Goal: Task Accomplishment & Management: Use online tool/utility

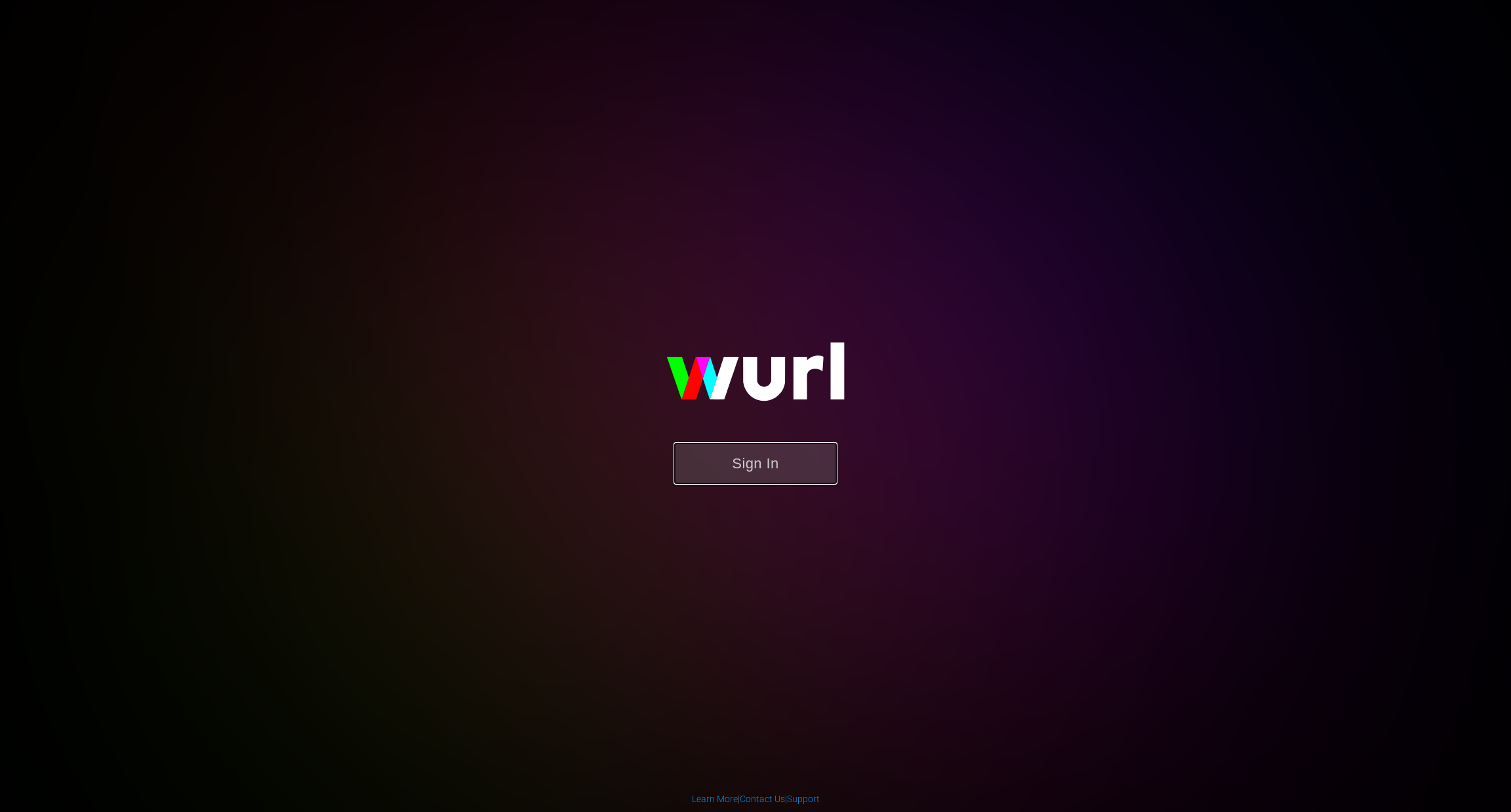
click at [735, 457] on button "Sign In" at bounding box center [756, 464] width 164 height 43
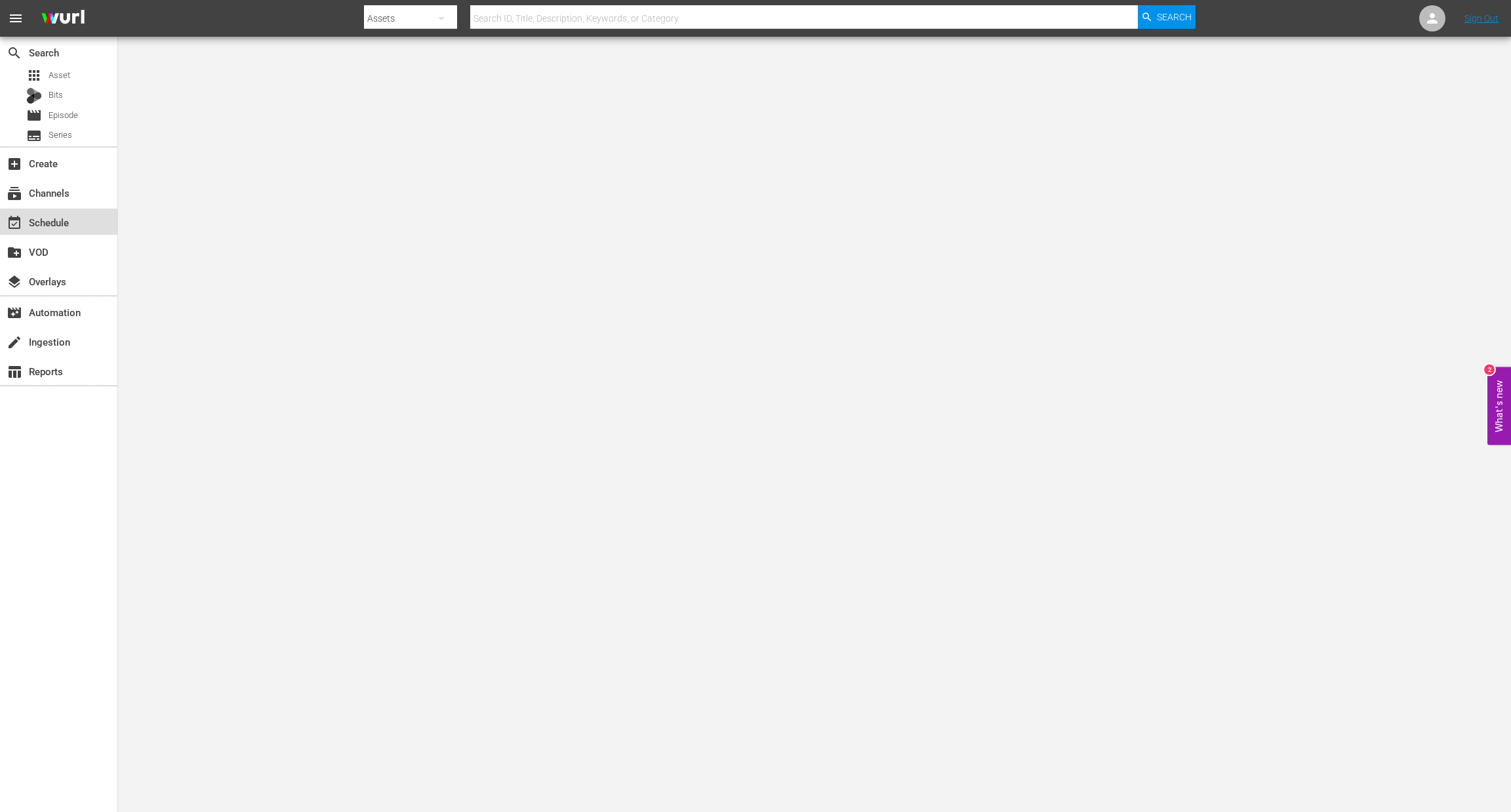
click at [74, 211] on div "event_available Schedule" at bounding box center [59, 222] width 117 height 26
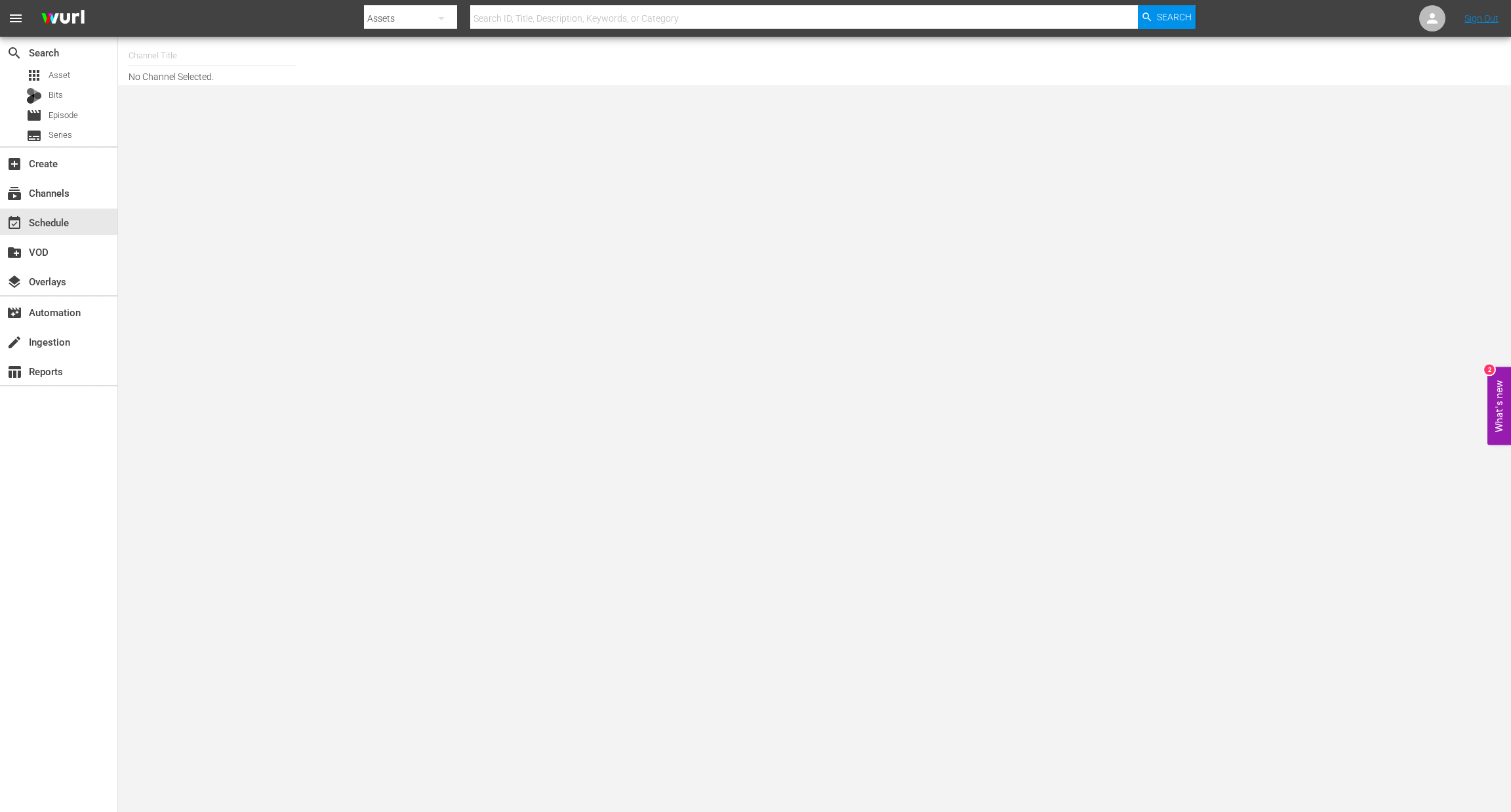
click at [172, 65] on hr at bounding box center [213, 65] width 168 height 1
click at [171, 57] on input "text" at bounding box center [213, 56] width 168 height 31
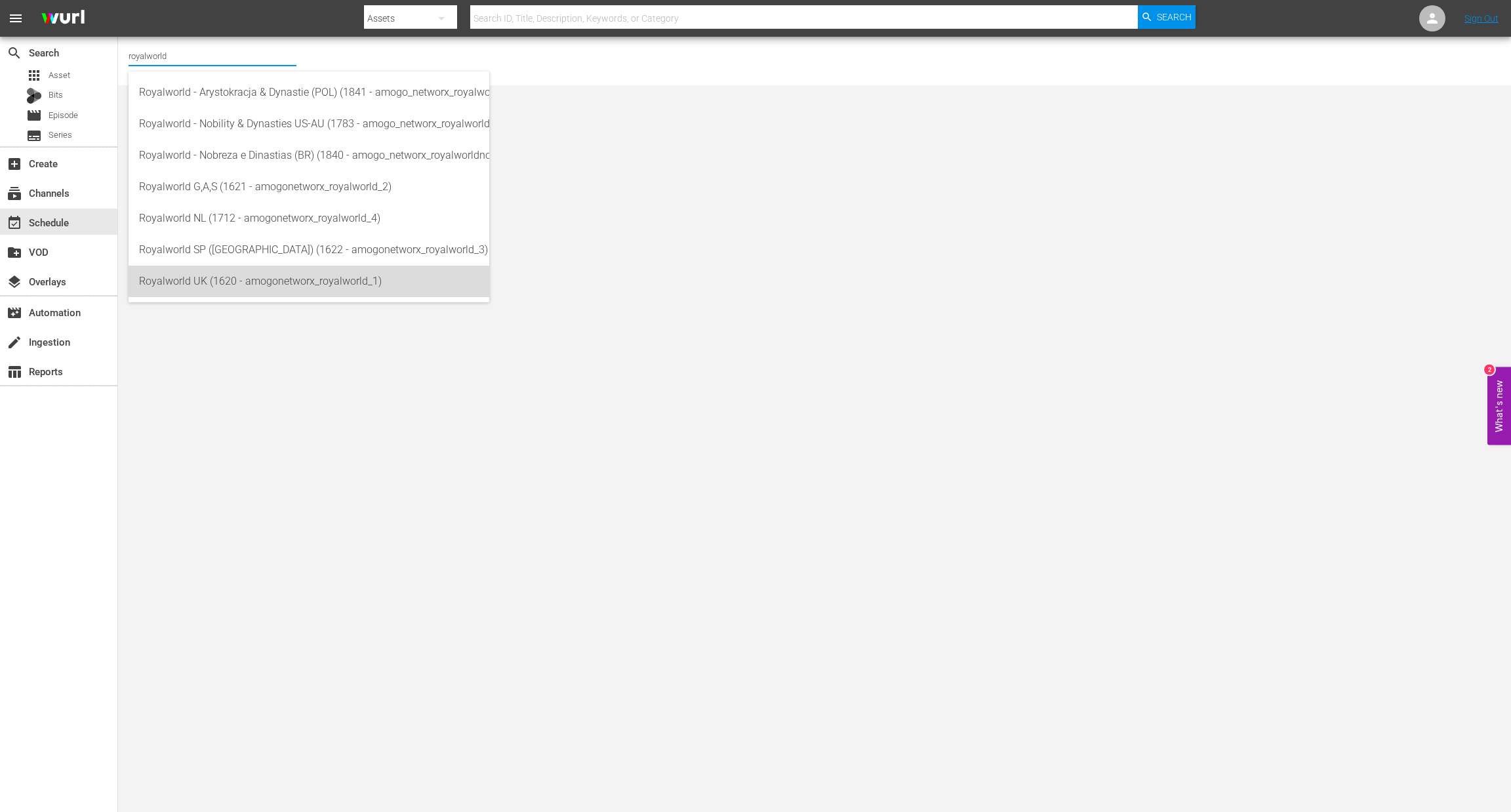
click at [291, 292] on div "Royalworld UK (1620 - amogonetworx_royalworld_1)" at bounding box center [308, 281] width 340 height 31
type input "Royalworld UK (1620 - amogonetworx_royalworld_1)"
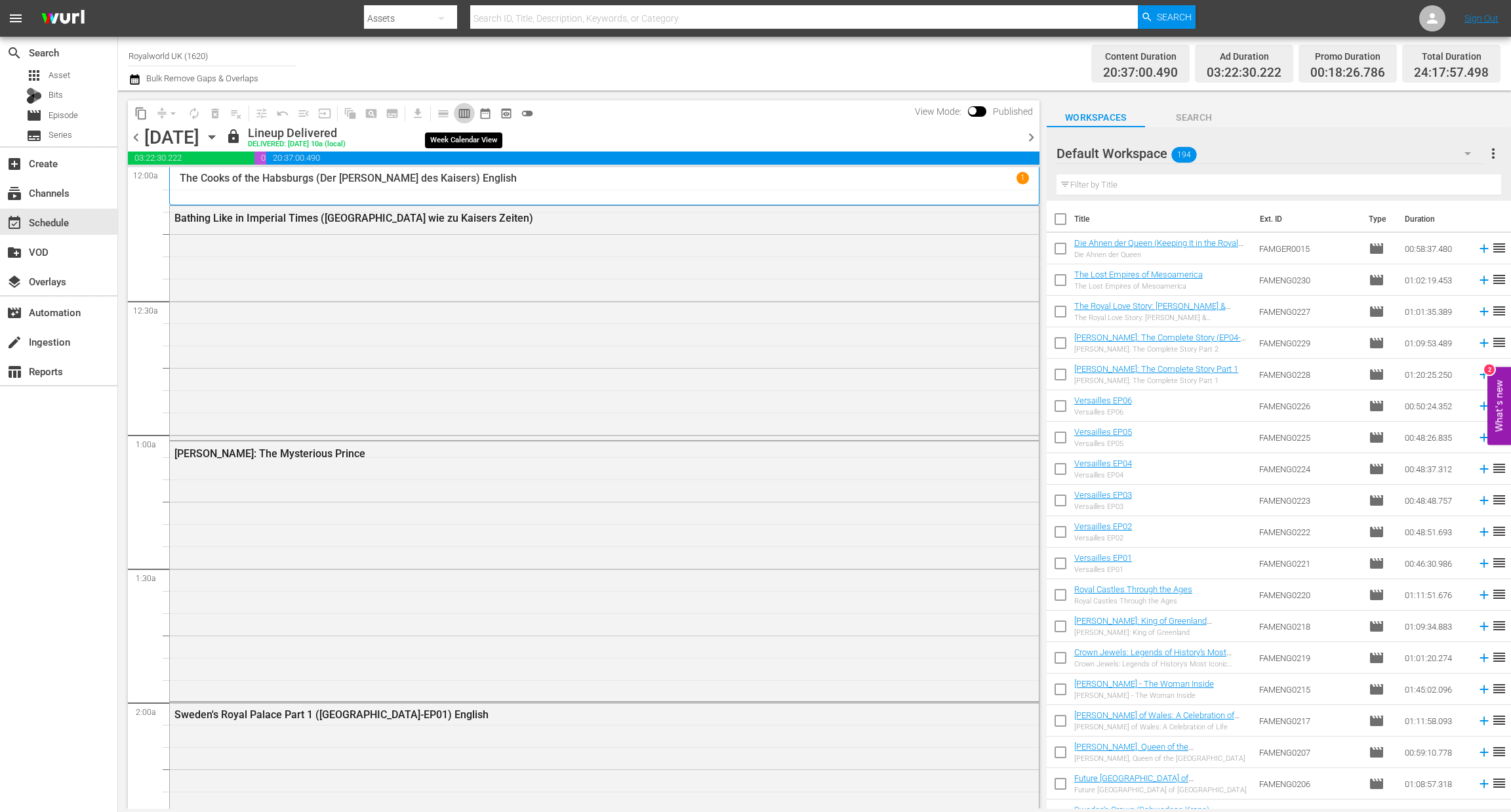
click at [468, 117] on span "calendar_view_week_outlined" at bounding box center [464, 113] width 13 height 13
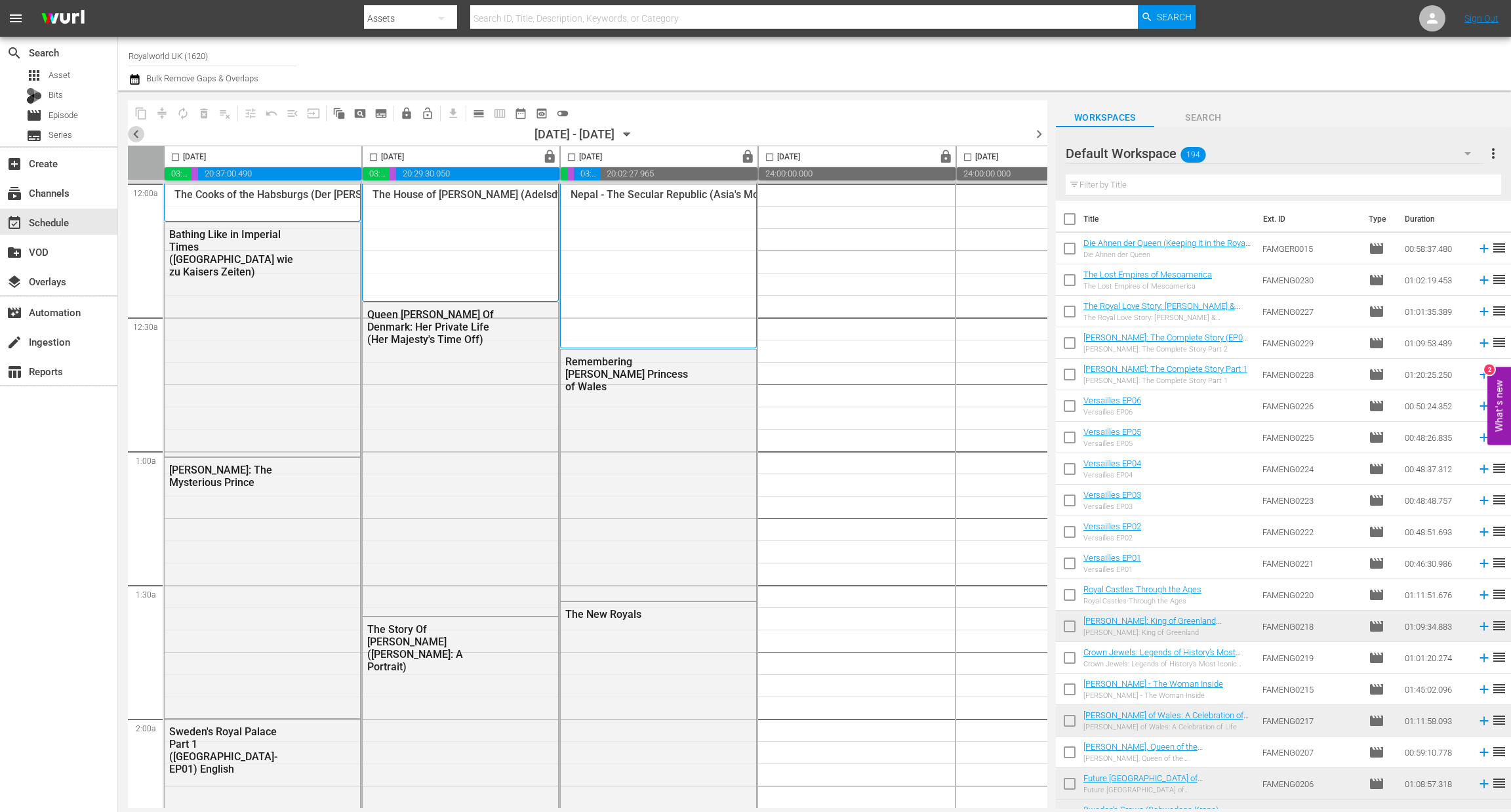
click at [136, 134] on span "chevron_left" at bounding box center [136, 134] width 17 height 17
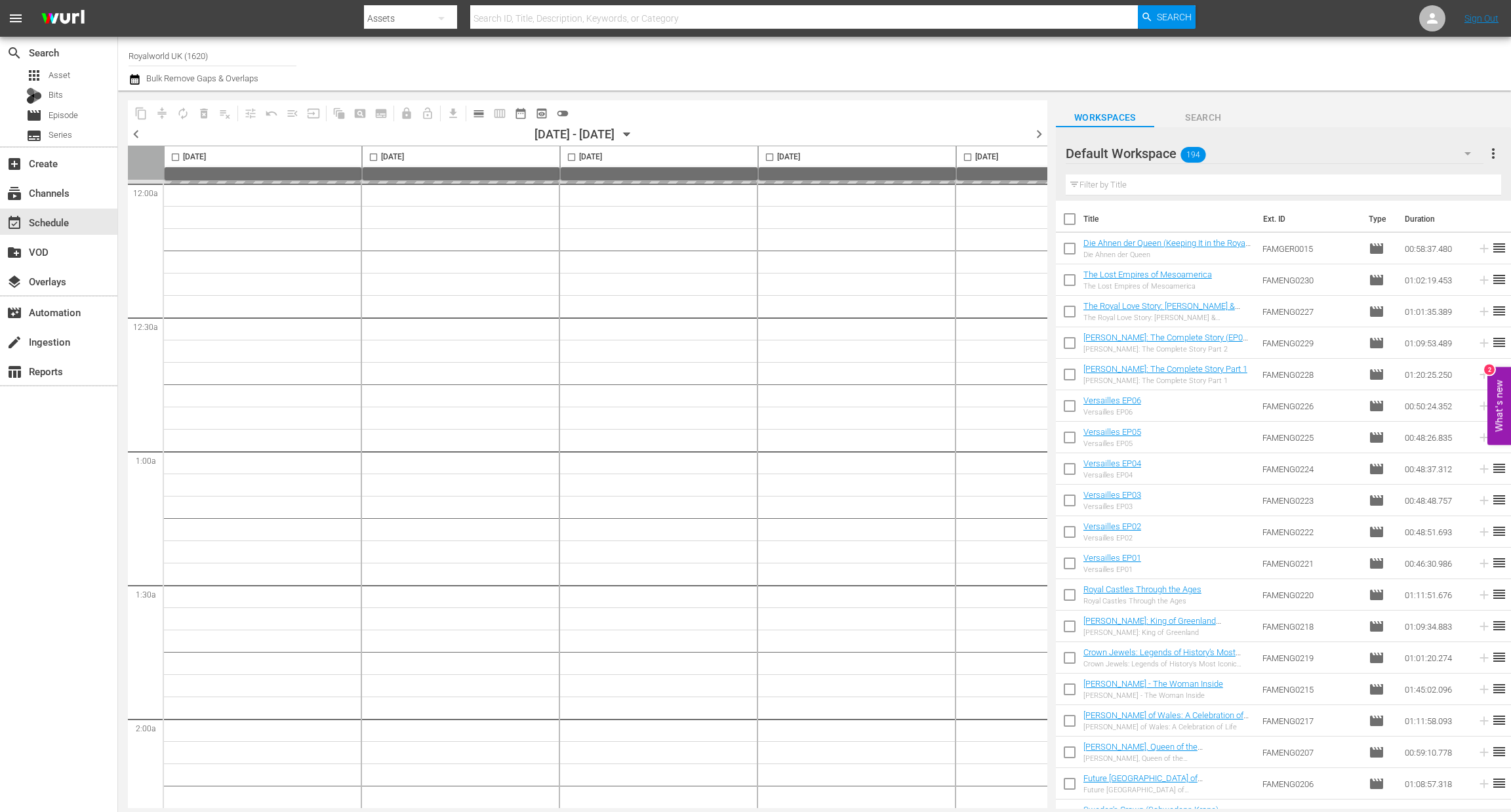
click at [136, 134] on span "chevron_left" at bounding box center [136, 134] width 17 height 17
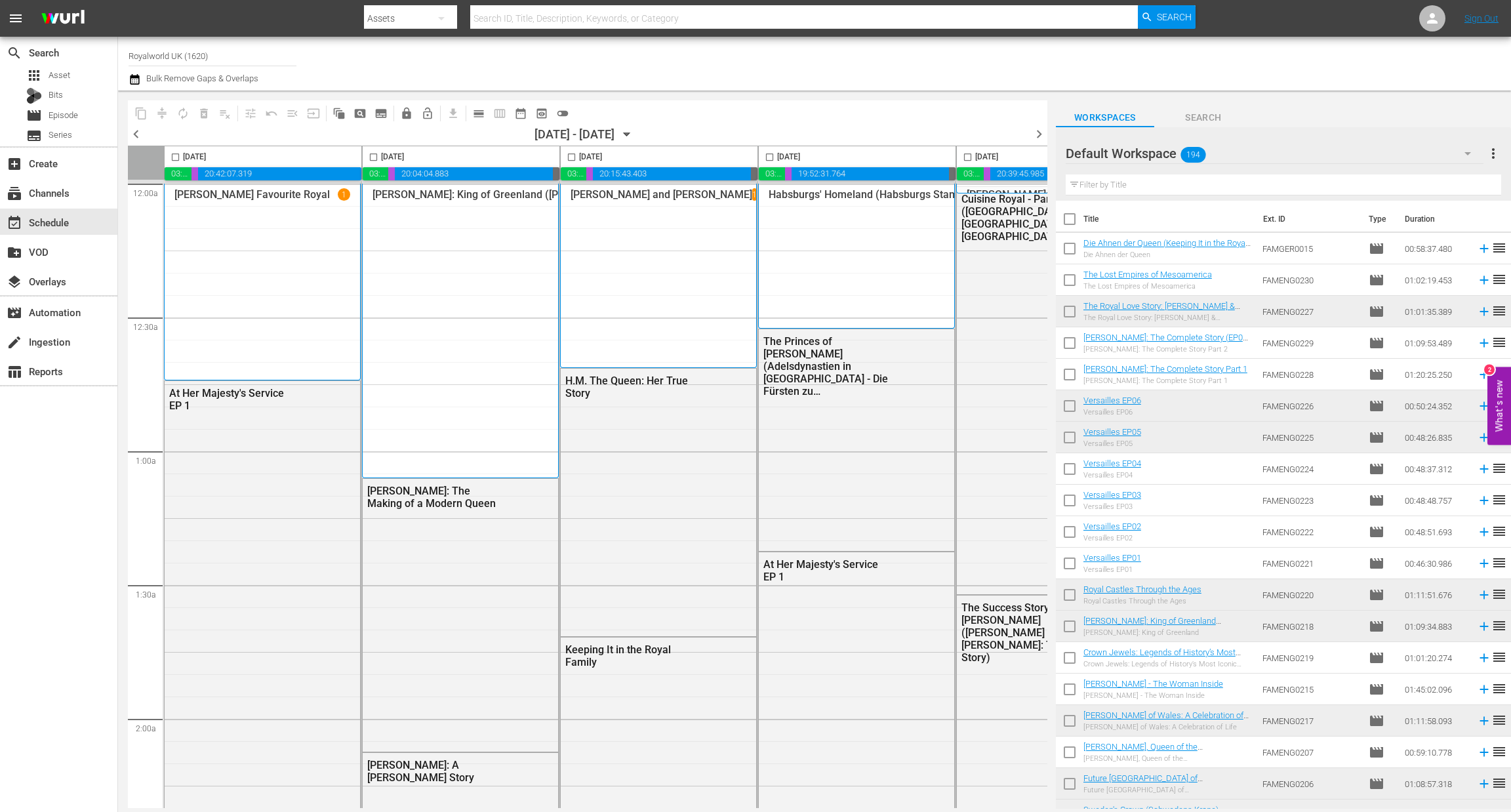
scroll to position [0, 491]
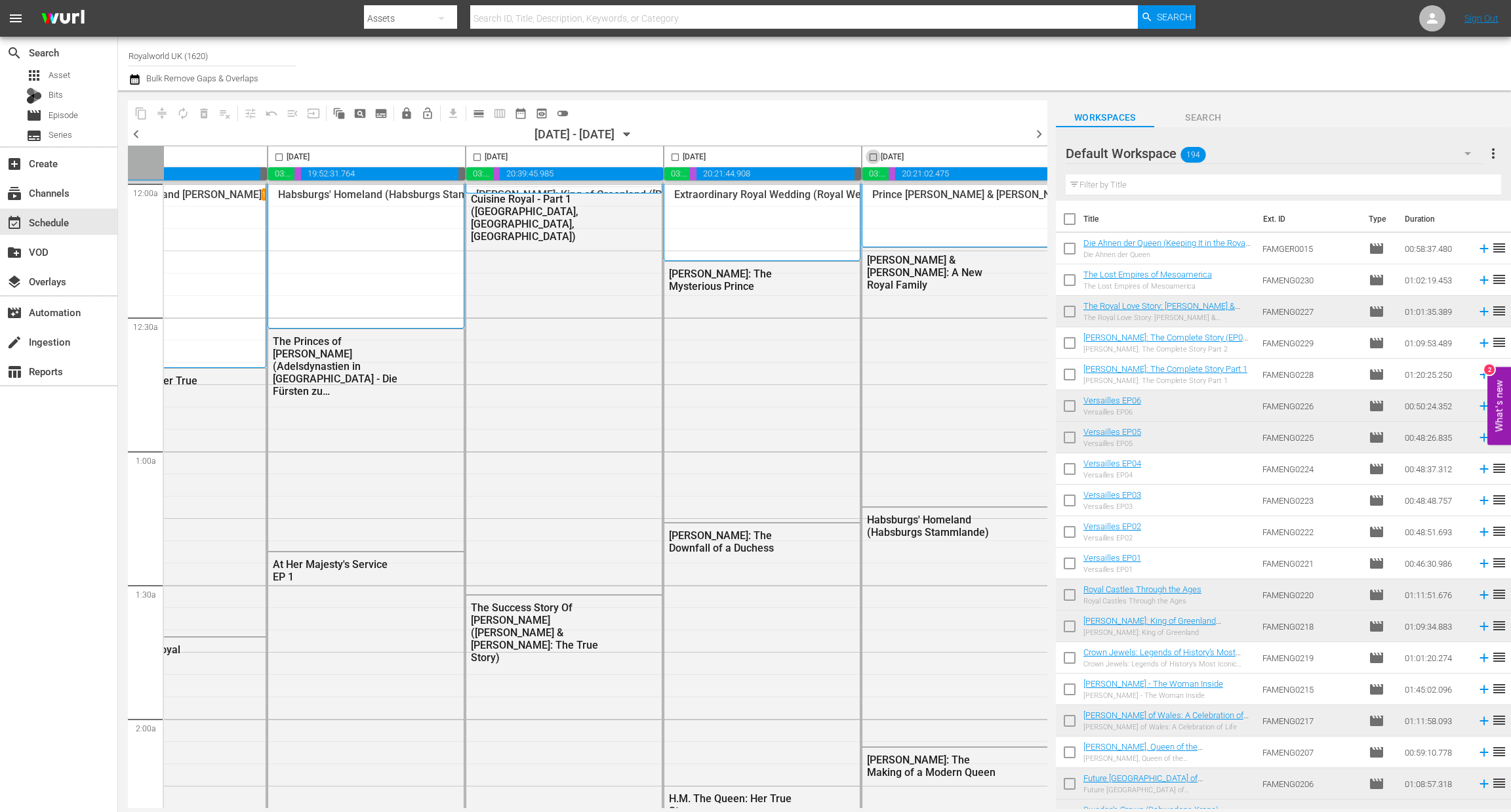
click at [873, 161] on input "checkbox" at bounding box center [873, 159] width 15 height 15
checkbox input "true"
click at [139, 114] on span "content_copy" at bounding box center [141, 113] width 13 height 13
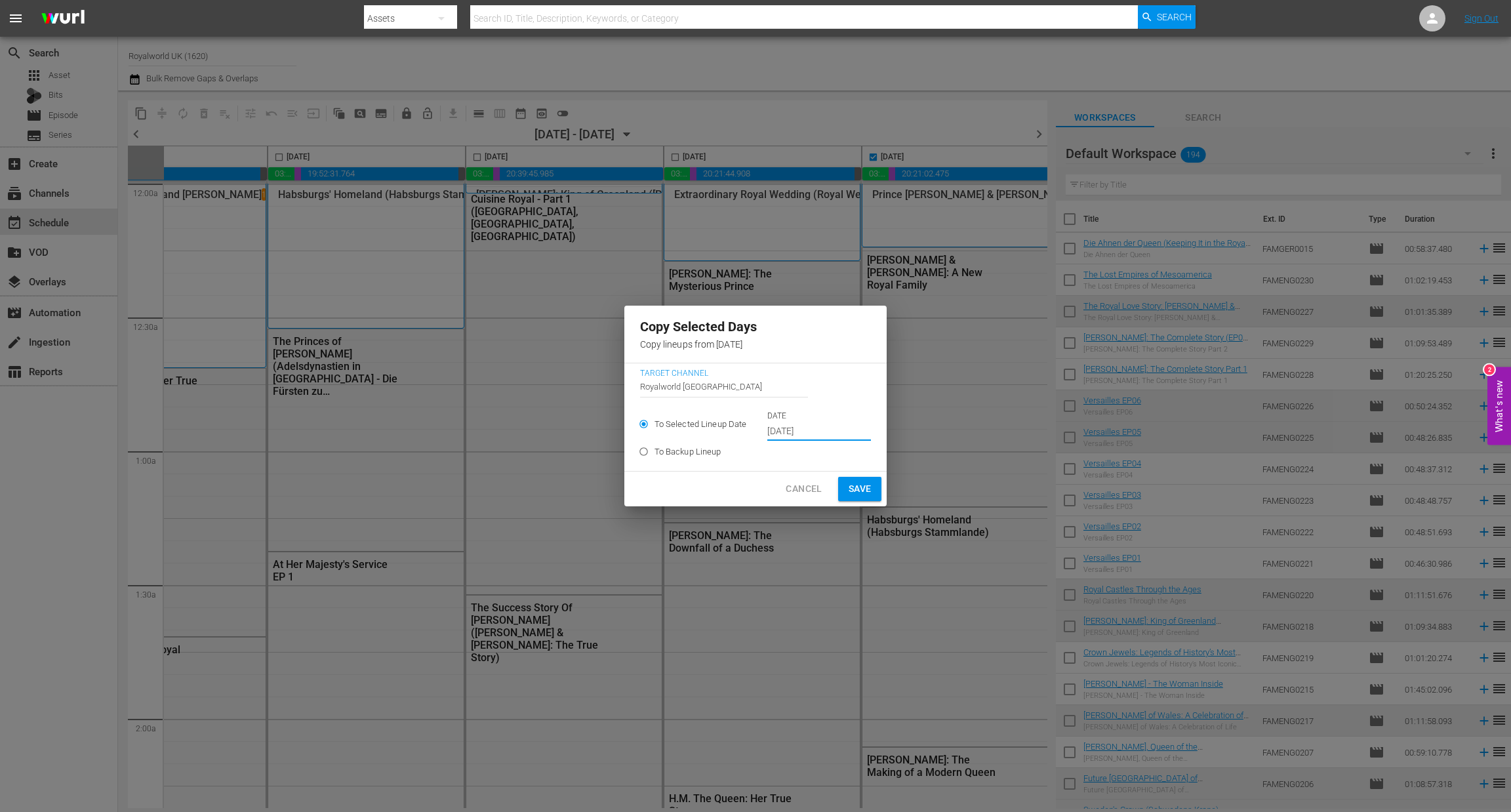
click at [800, 428] on input "Oct 2nd 2025" at bounding box center [819, 431] width 103 height 20
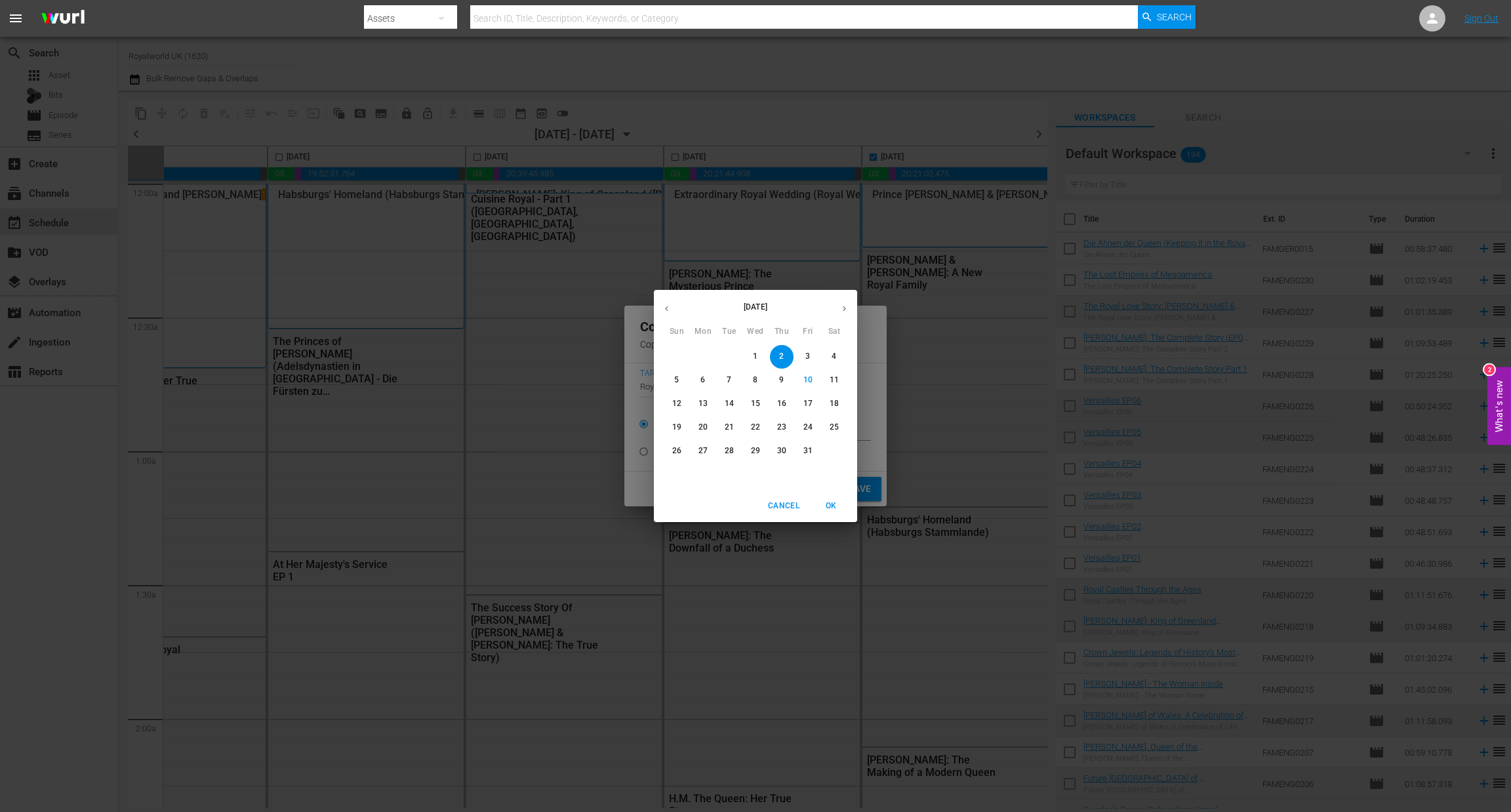
click at [682, 401] on span "12" at bounding box center [676, 403] width 23 height 11
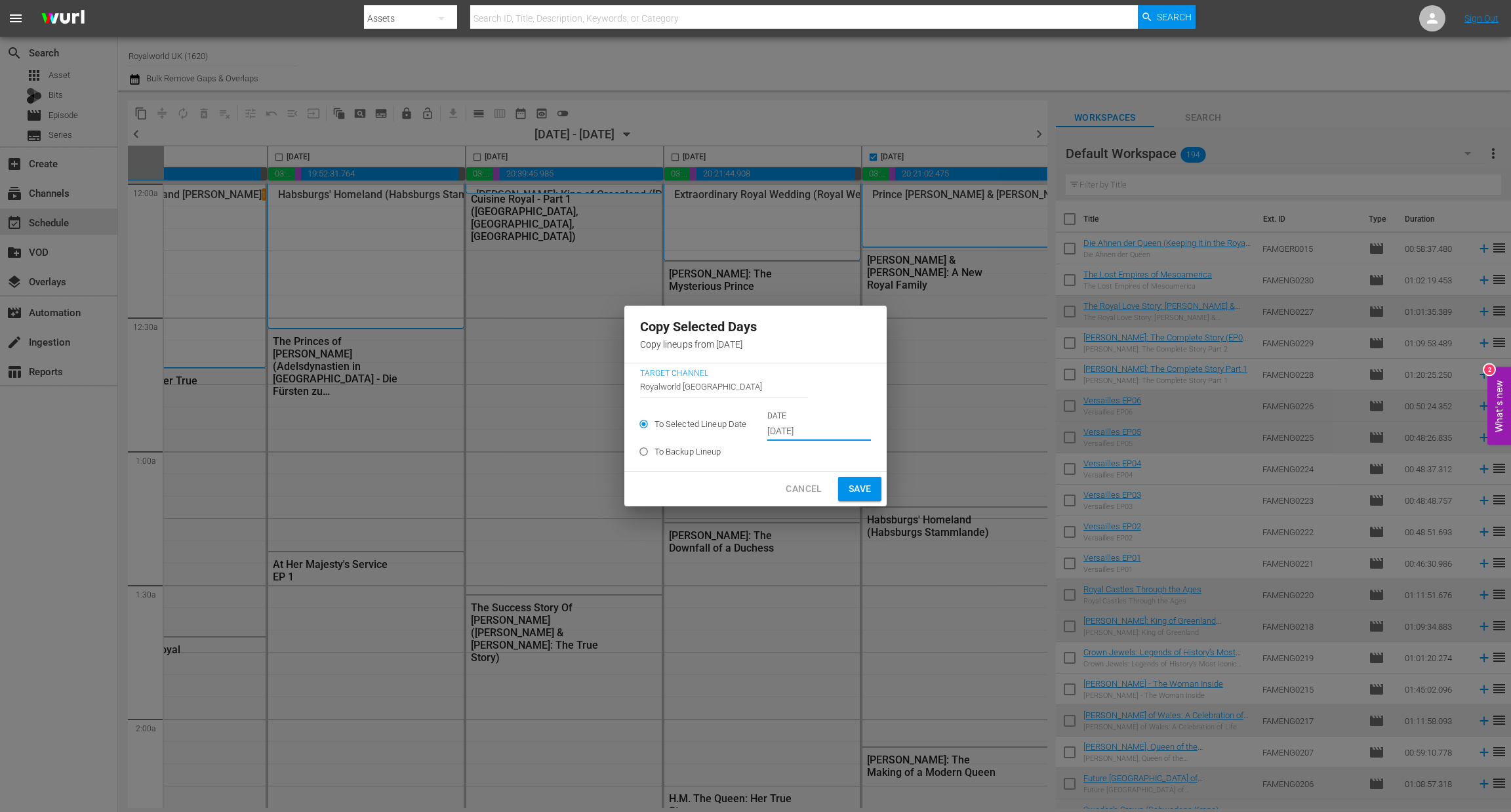
click at [857, 488] on span "Save" at bounding box center [861, 489] width 23 height 17
type input "Oct 2nd 2025"
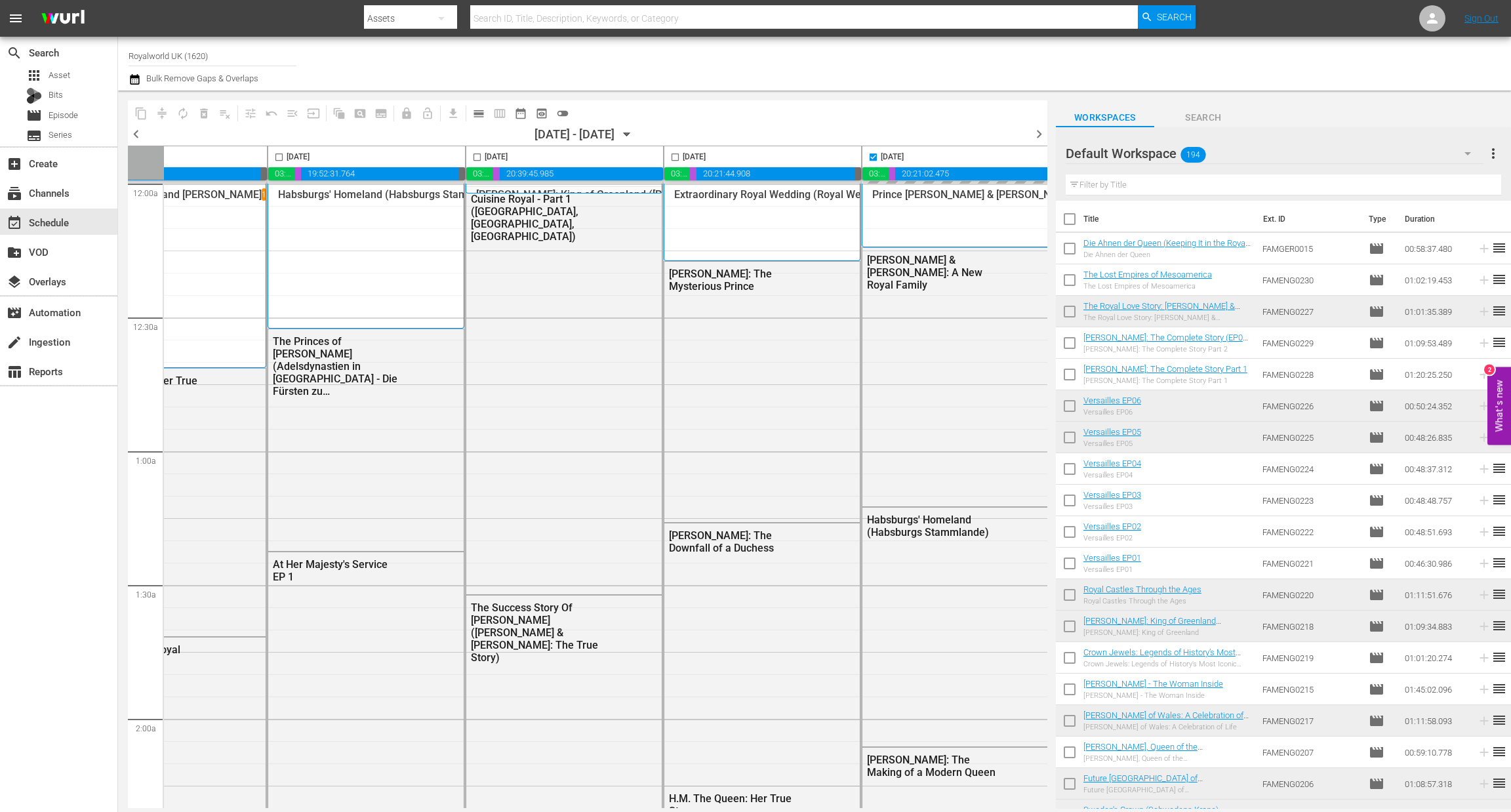
checkbox input "false"
click at [1039, 130] on span "chevron_right" at bounding box center [1039, 134] width 17 height 17
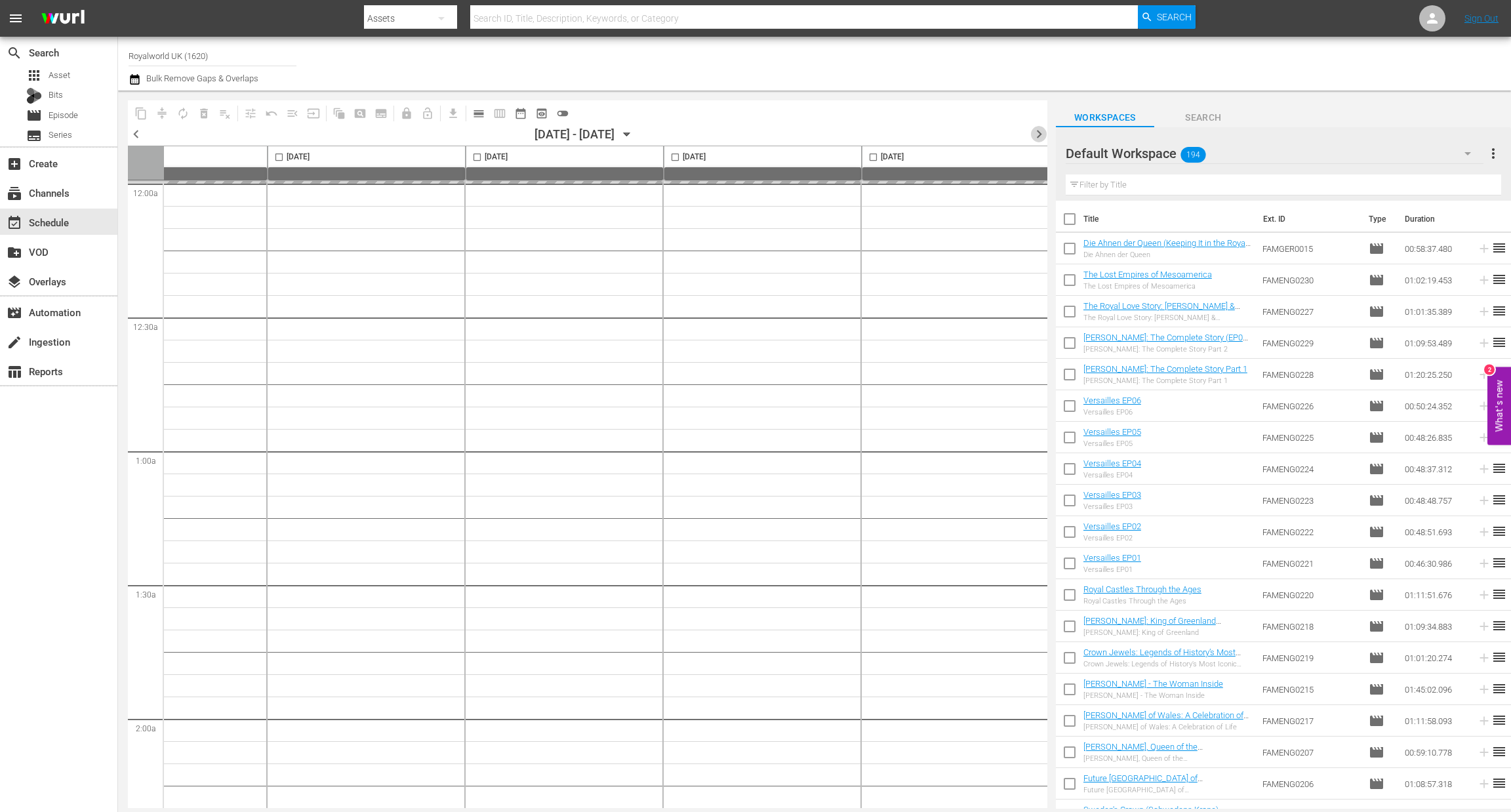
click at [1039, 130] on span "chevron_right" at bounding box center [1039, 134] width 17 height 17
click at [483, 111] on span "calendar_view_day_outlined" at bounding box center [478, 113] width 13 height 13
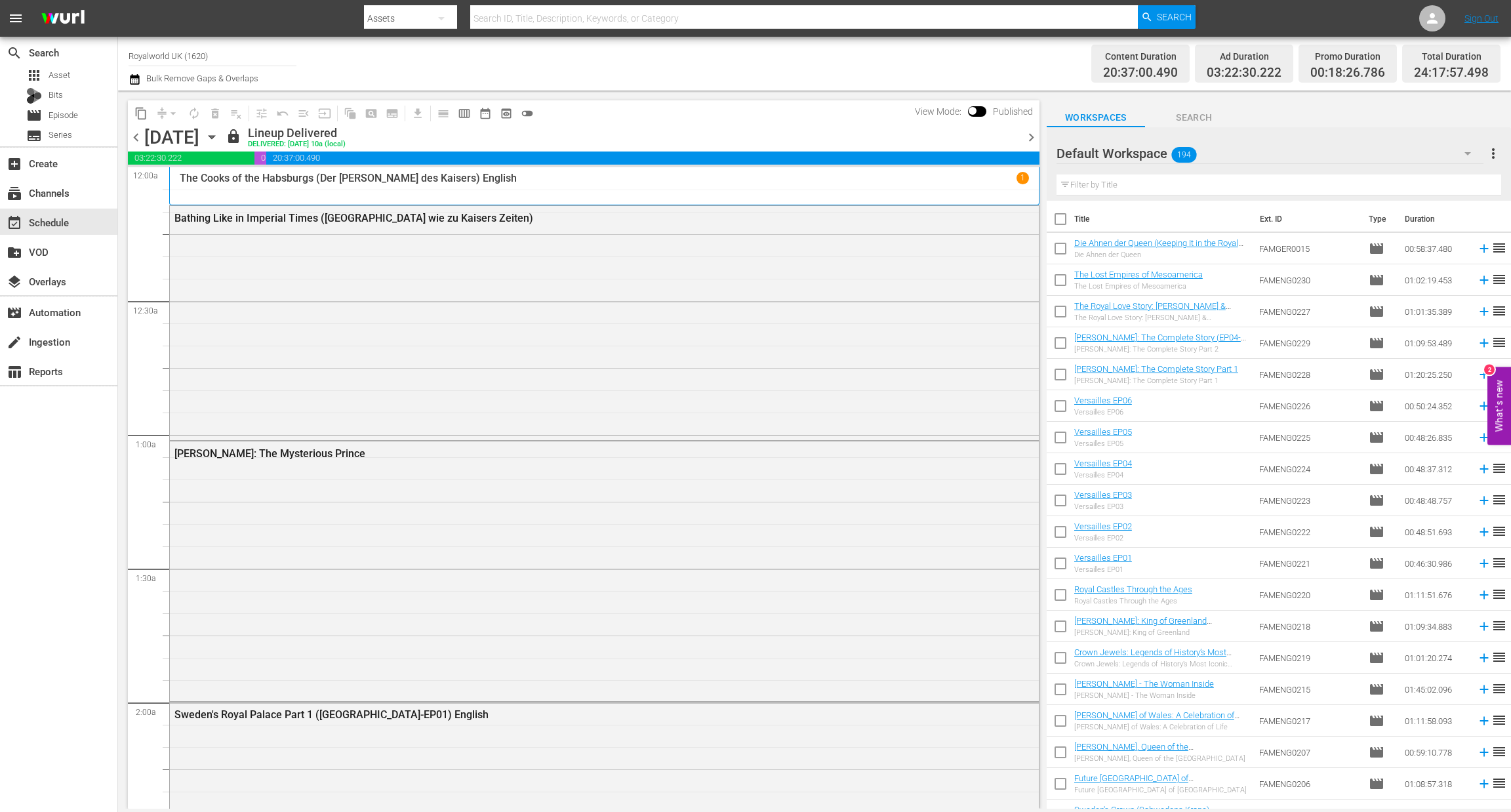
click at [1035, 141] on span "chevron_right" at bounding box center [1031, 137] width 17 height 17
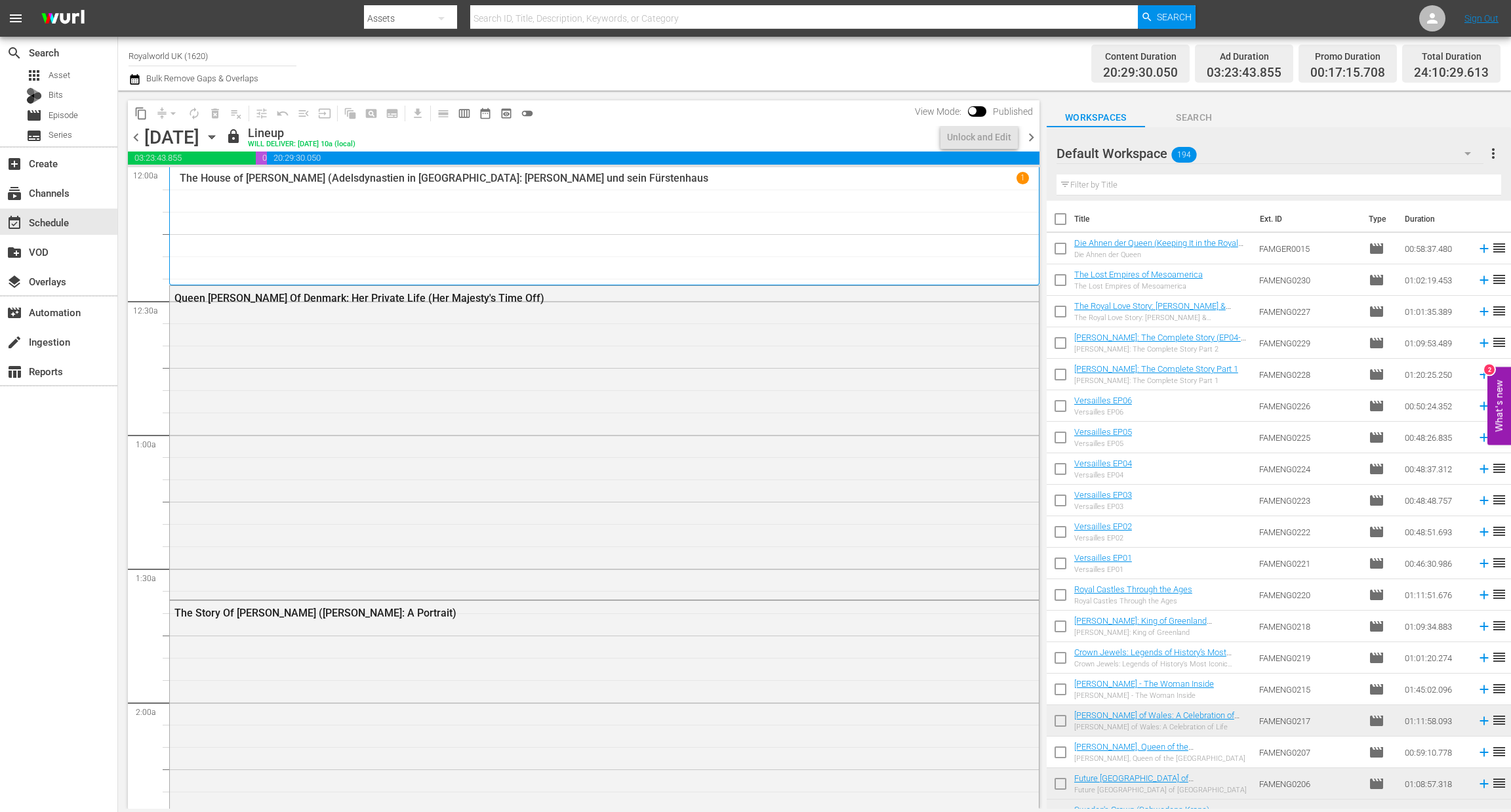
click at [1035, 141] on span "chevron_right" at bounding box center [1031, 137] width 17 height 17
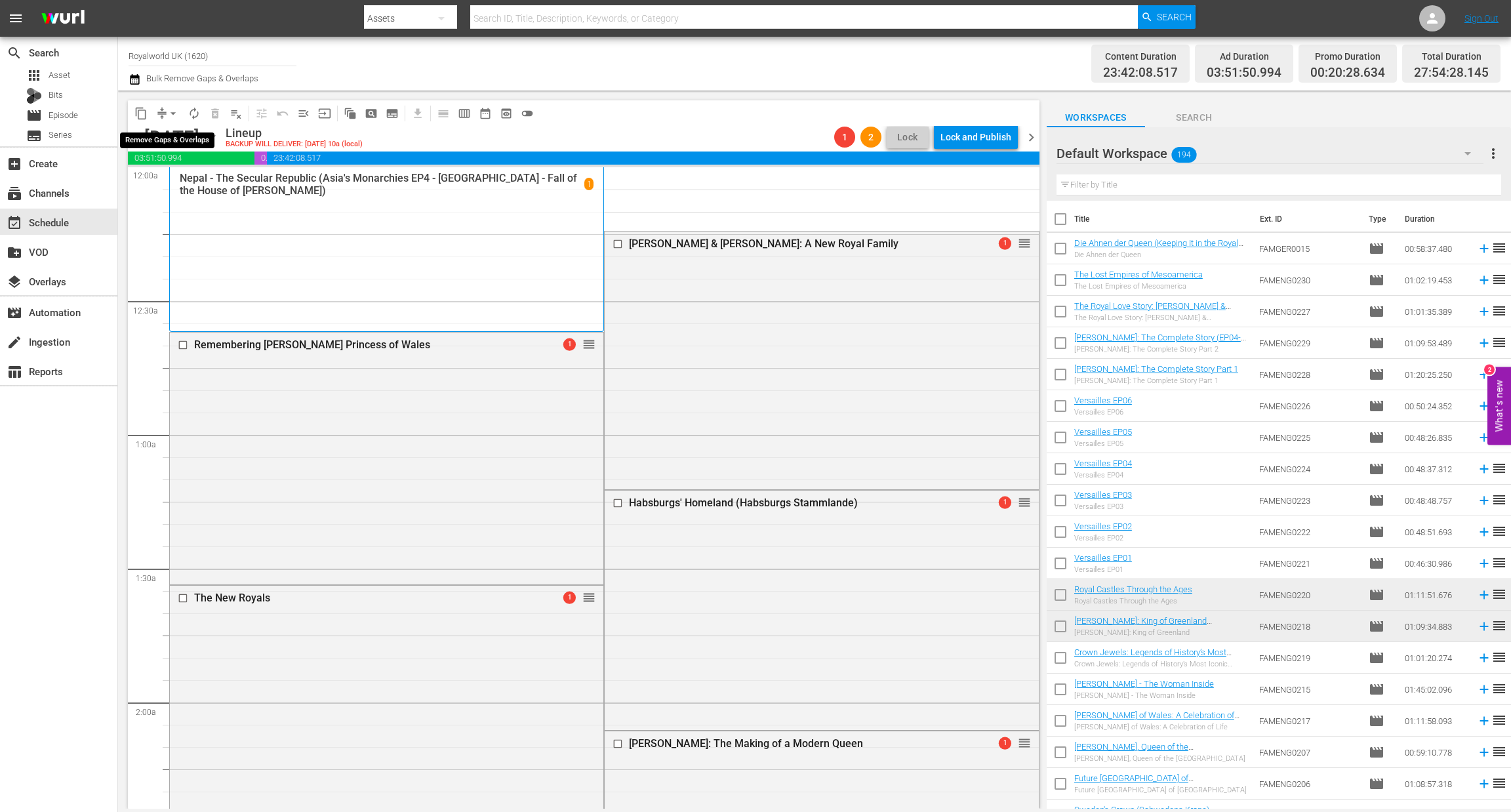
click at [171, 112] on span "arrow_drop_down" at bounding box center [173, 113] width 13 height 13
click at [195, 183] on li "Align to End of Previous Day" at bounding box center [174, 183] width 138 height 21
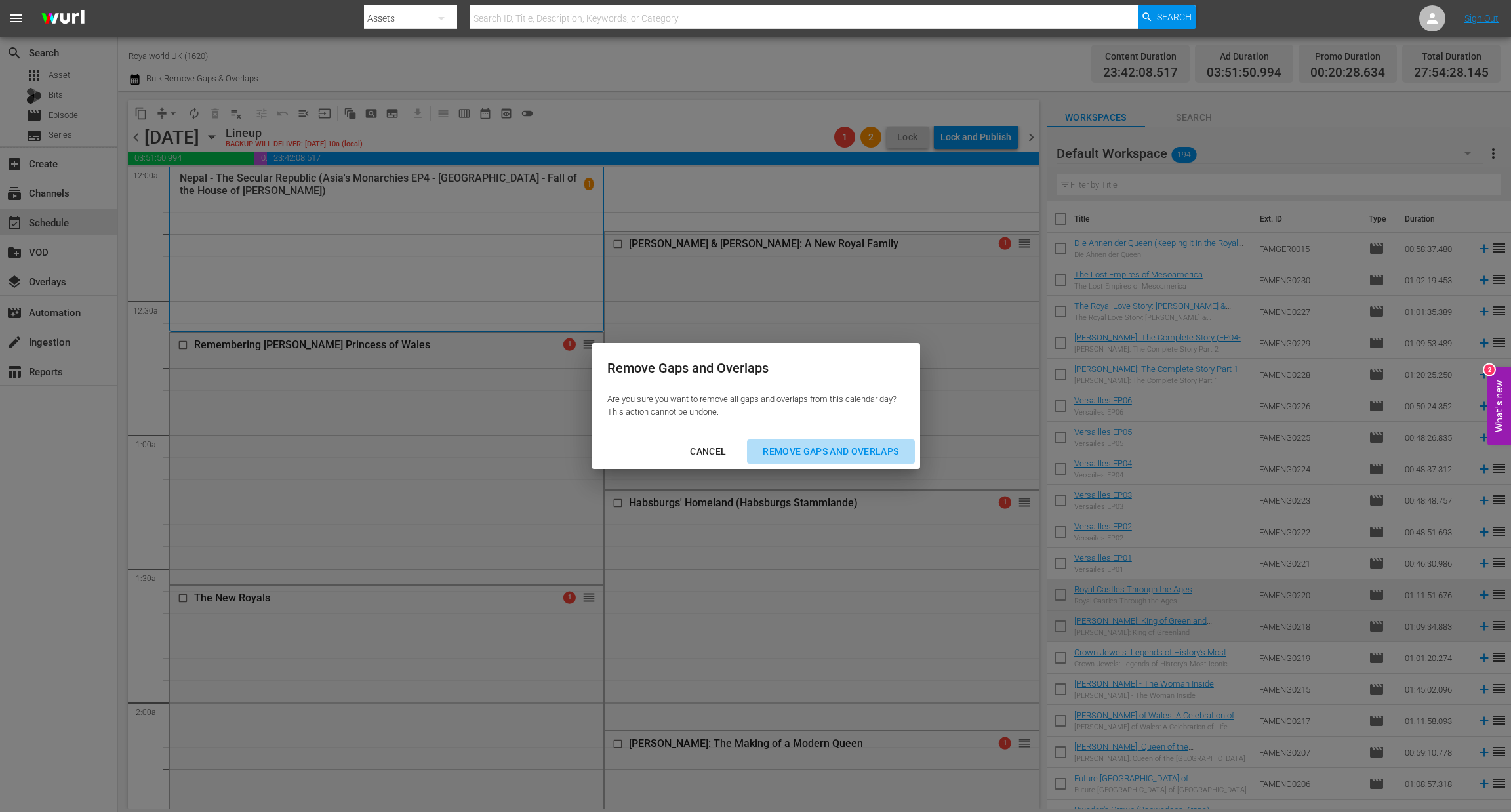
click at [820, 458] on div "Remove Gaps and Overlaps" at bounding box center [831, 451] width 157 height 17
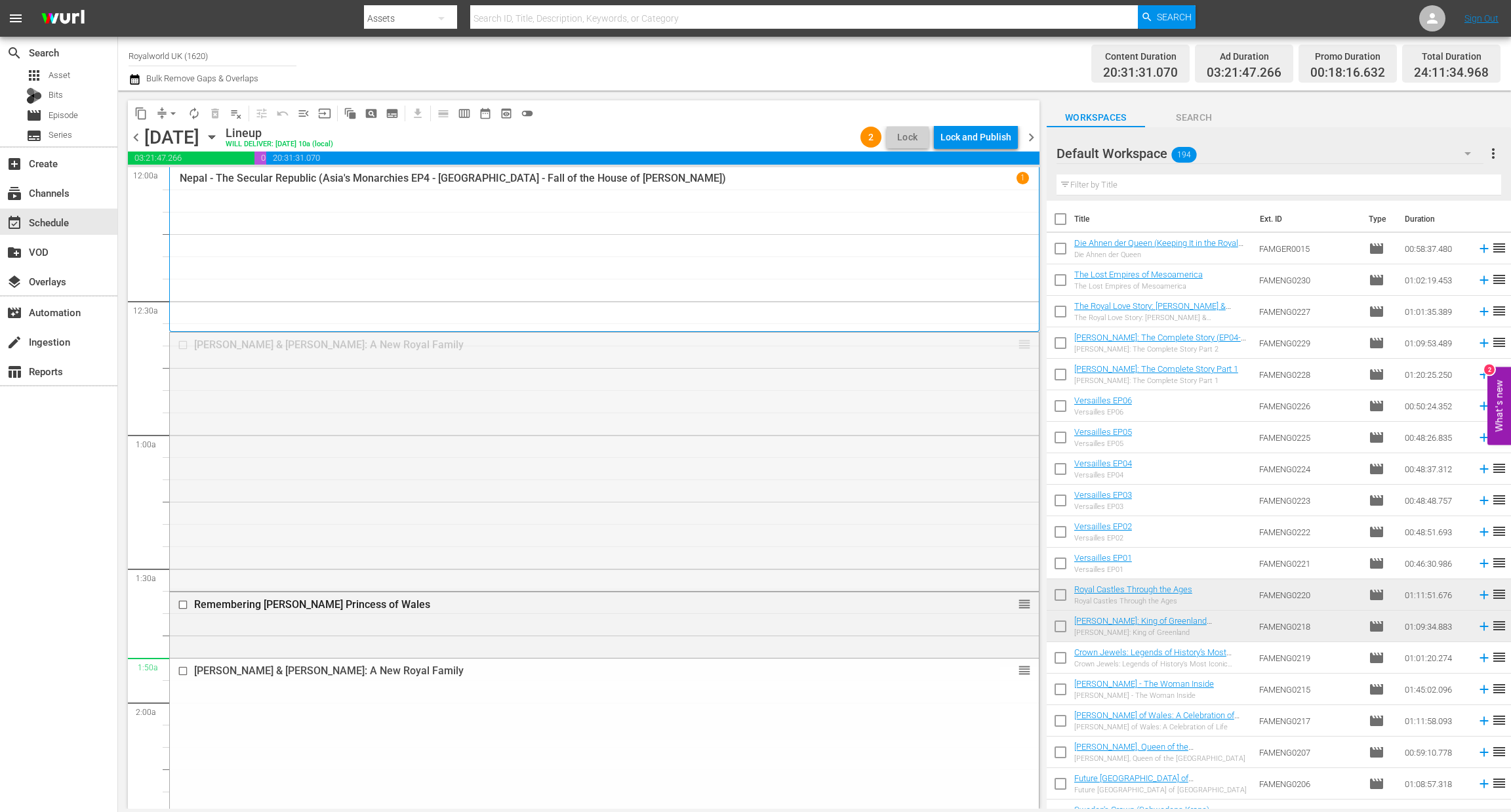
drag, startPoint x: 1004, startPoint y: 345, endPoint x: 939, endPoint y: 679, distance: 340.3
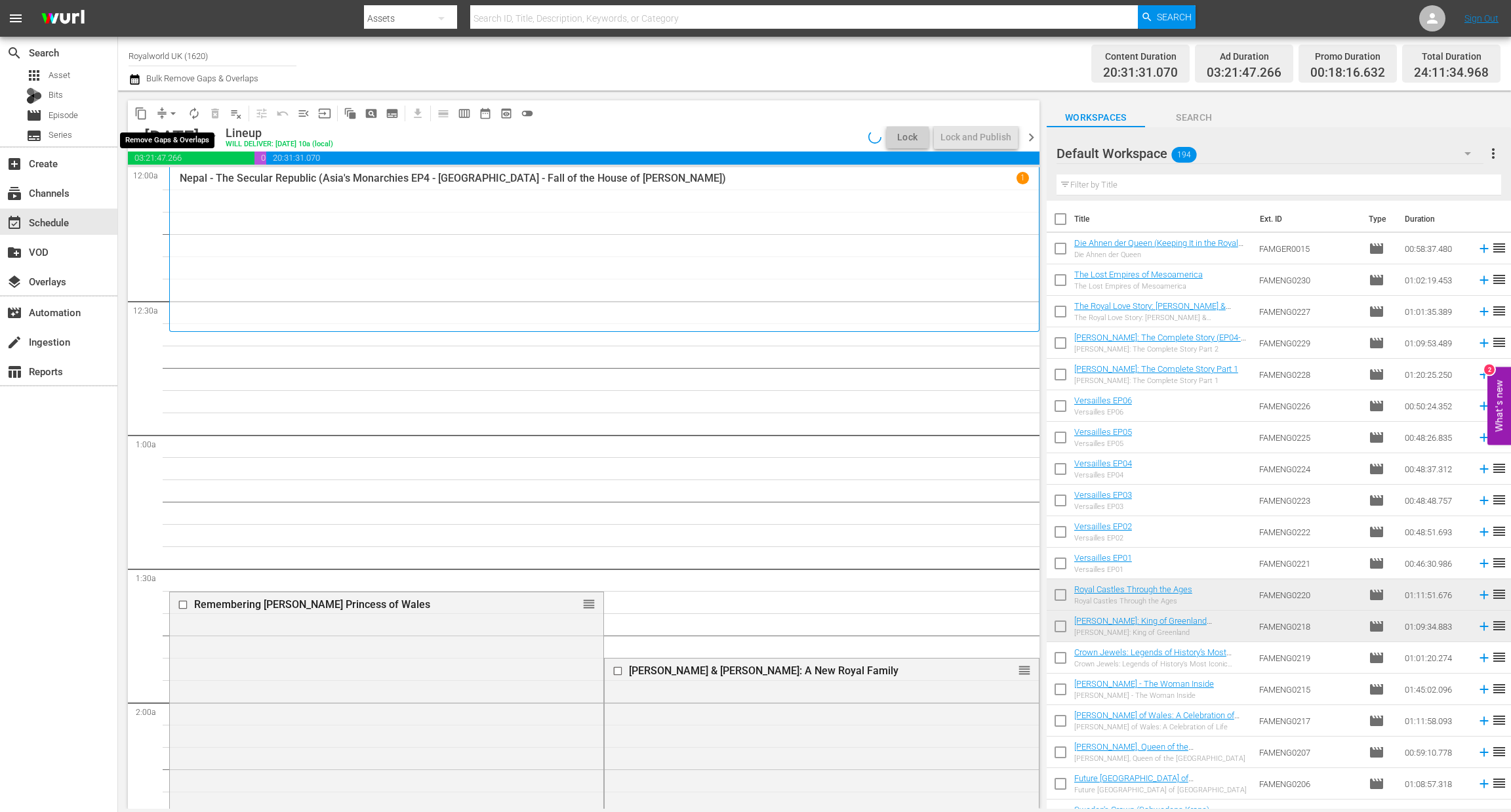
click at [172, 111] on span "arrow_drop_down" at bounding box center [173, 113] width 13 height 13
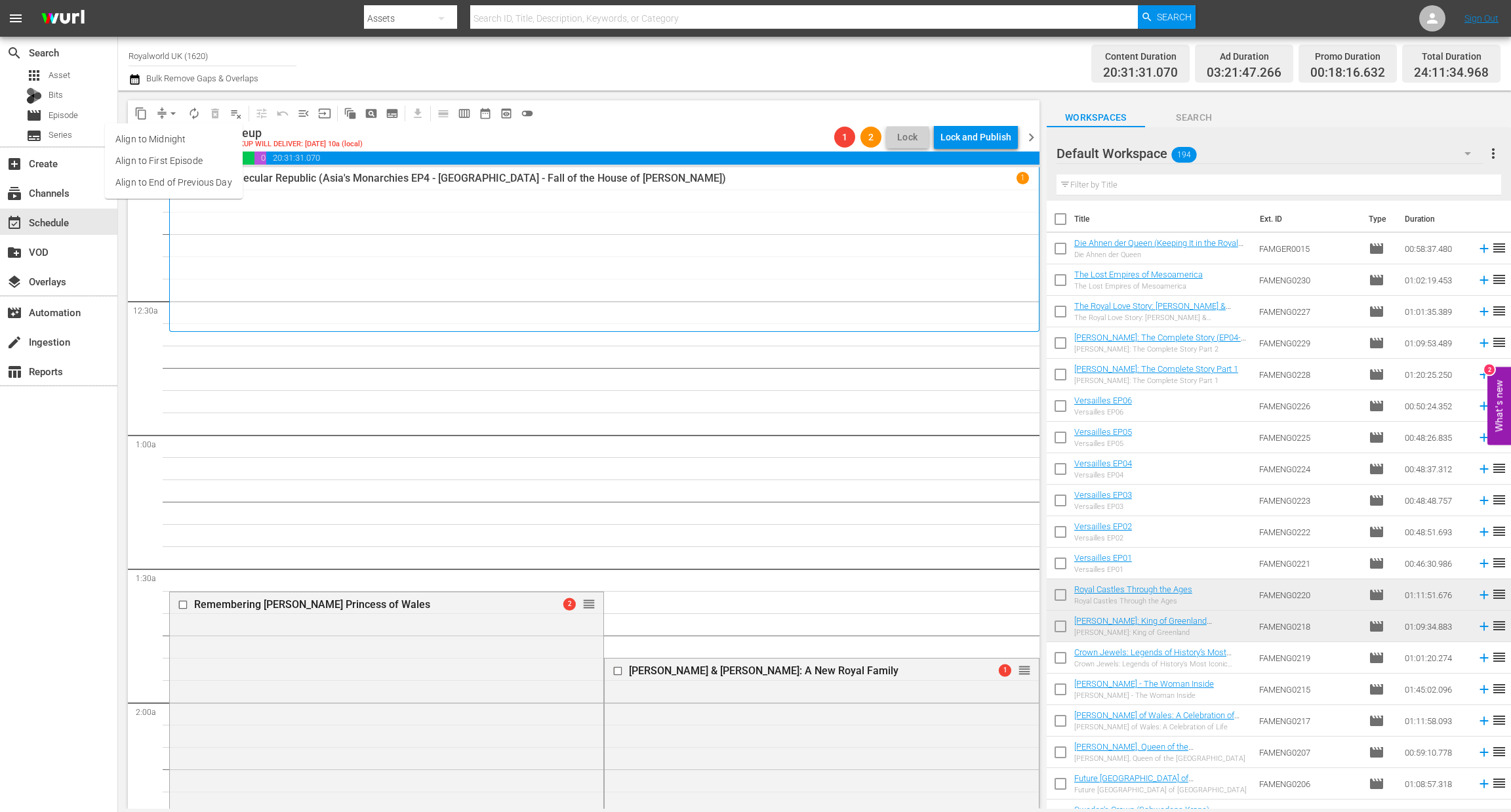
click at [185, 181] on li "Align to End of Previous Day" at bounding box center [174, 183] width 138 height 21
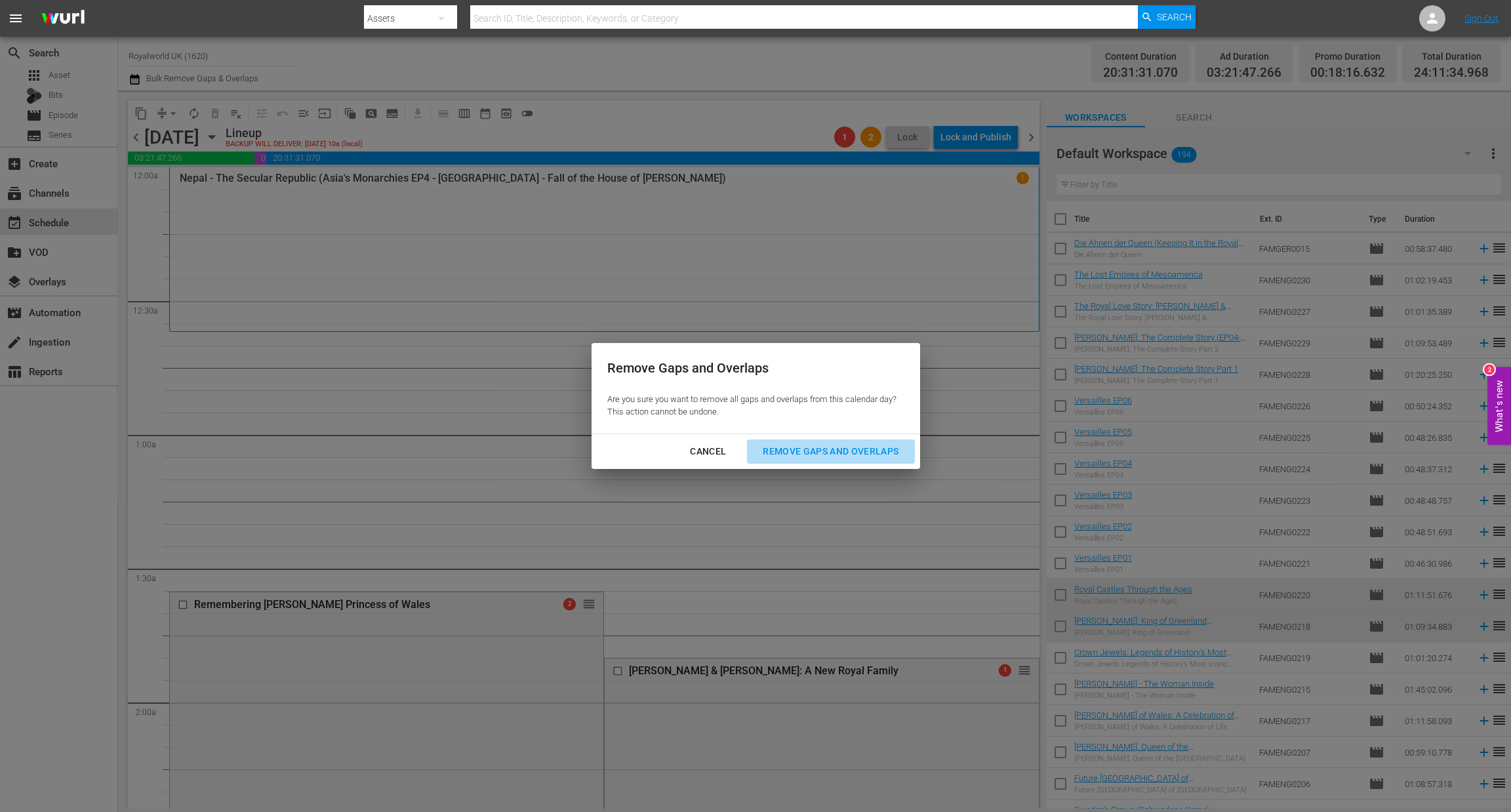
click at [840, 459] on div "Remove Gaps and Overlaps" at bounding box center [831, 451] width 157 height 17
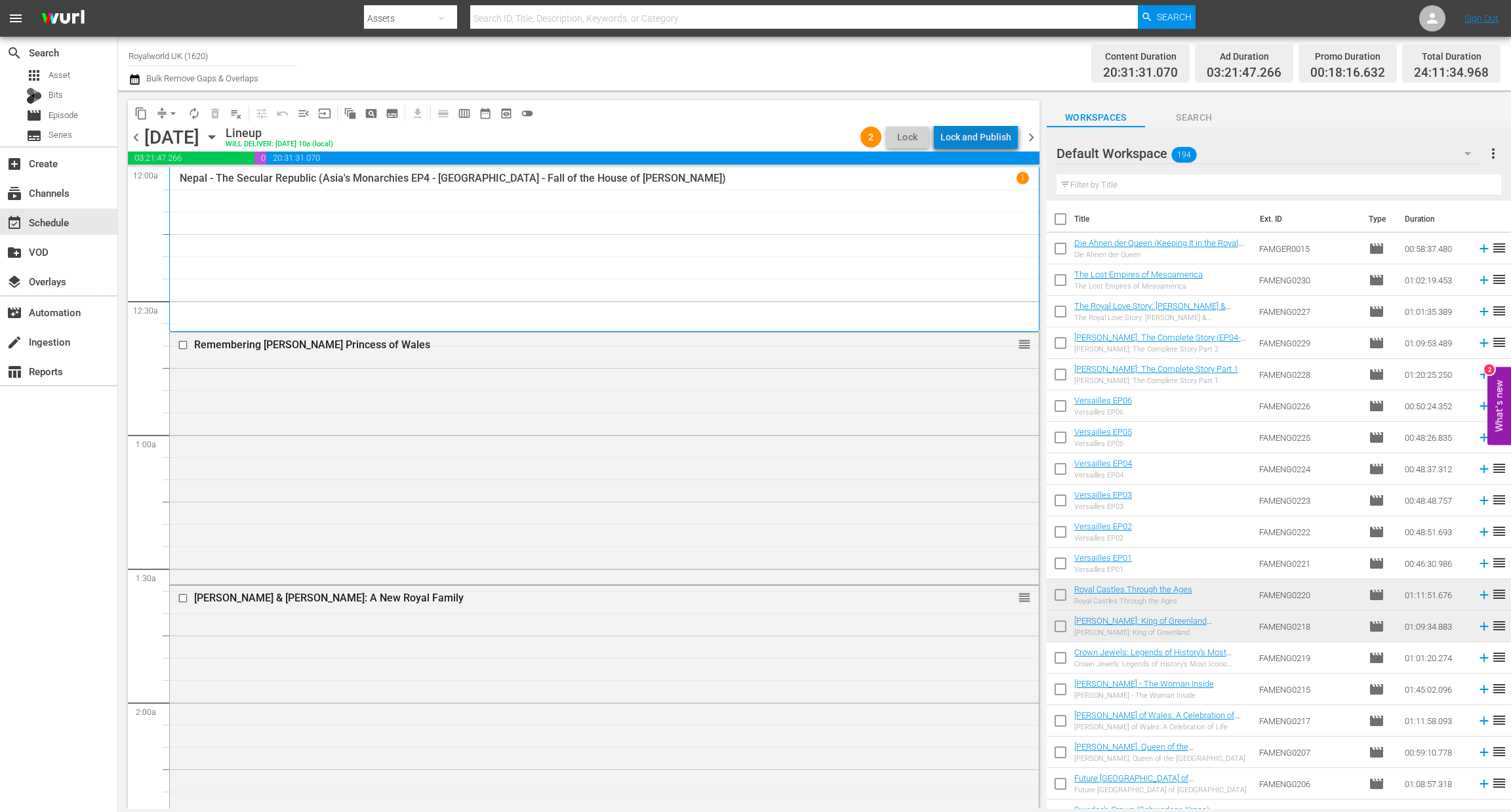
click at [981, 141] on div "Lock and Publish" at bounding box center [976, 137] width 71 height 23
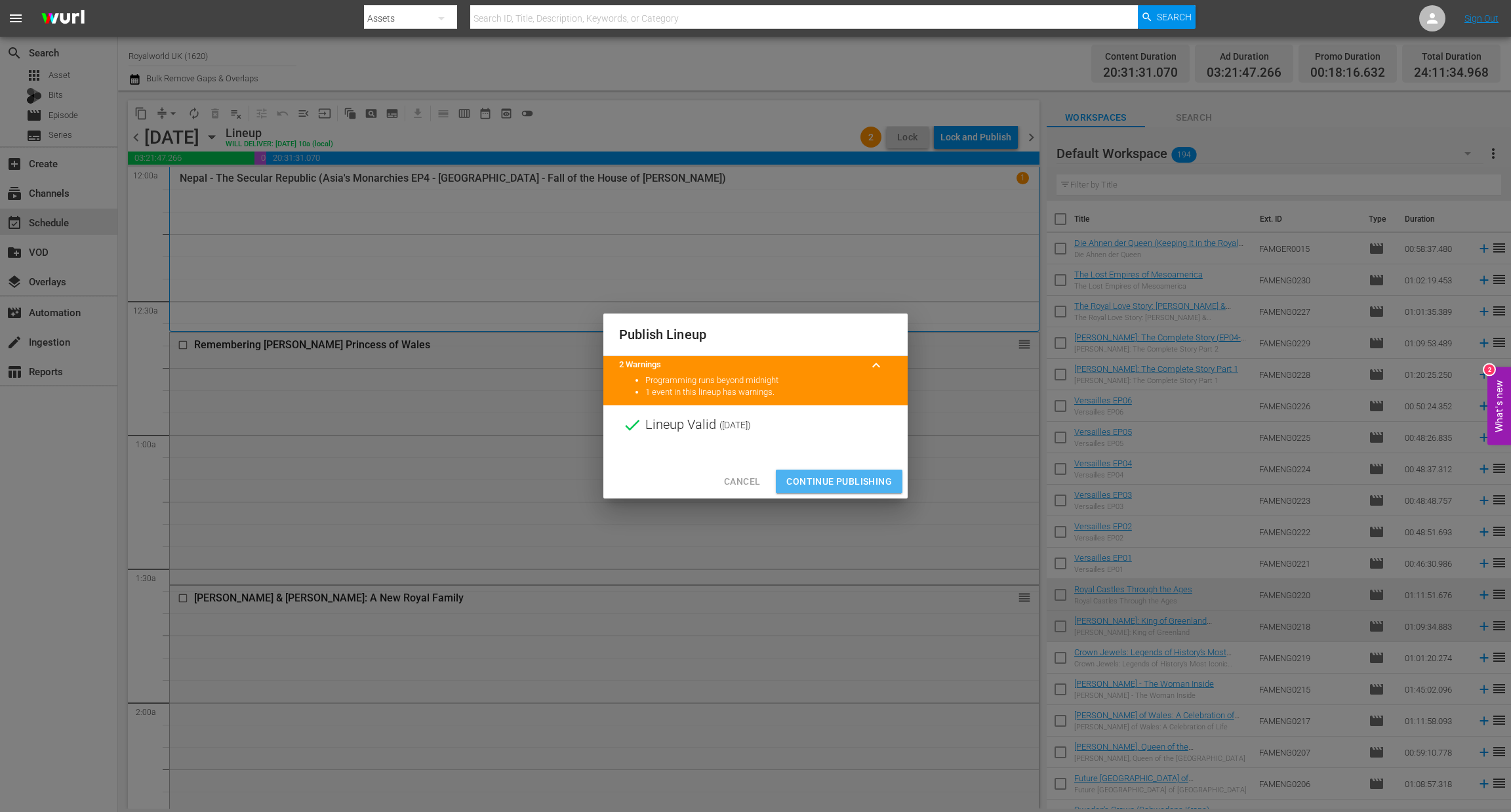
click at [833, 480] on span "Continue Publishing" at bounding box center [839, 481] width 105 height 17
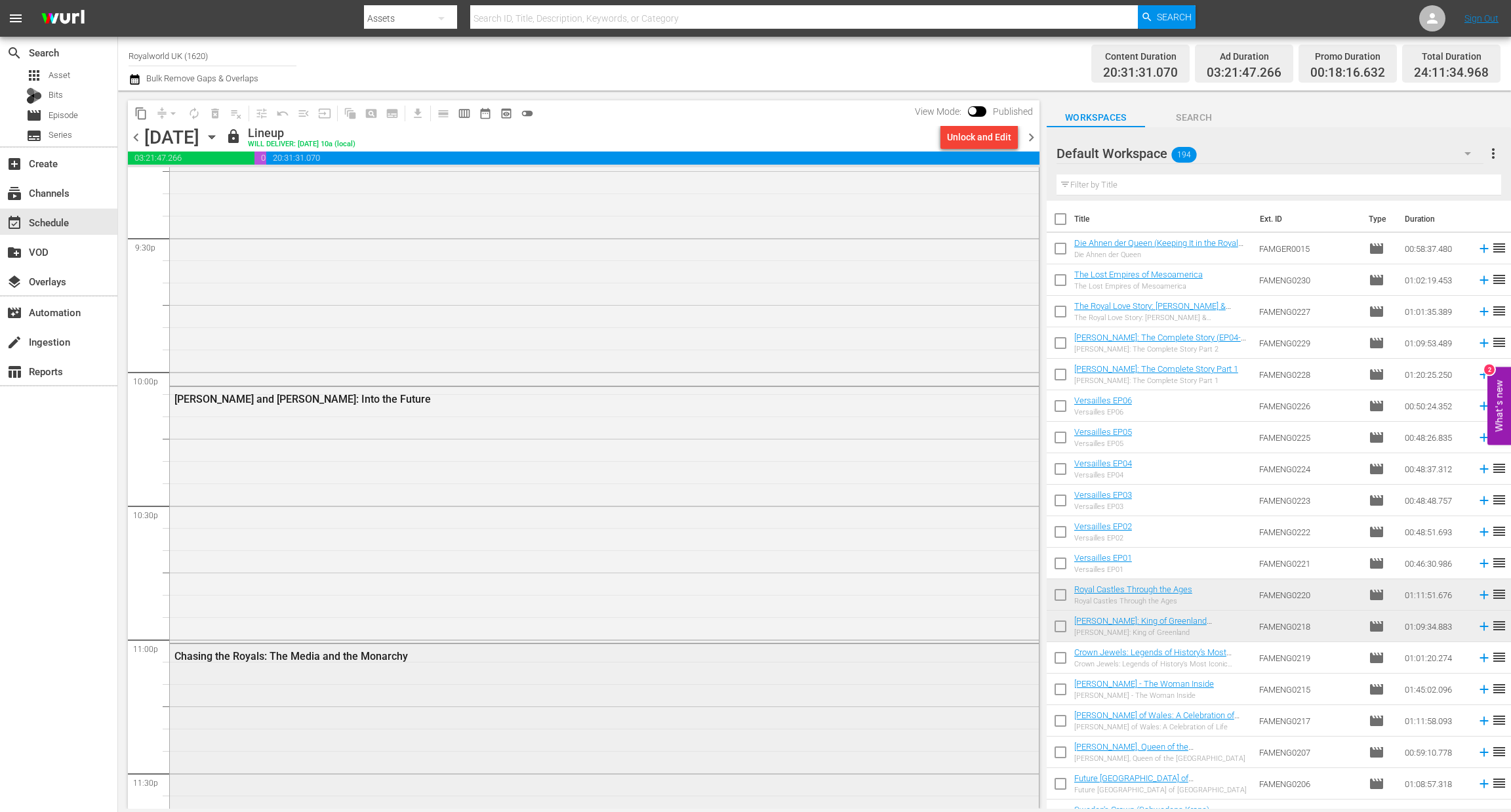
scroll to position [5995, 0]
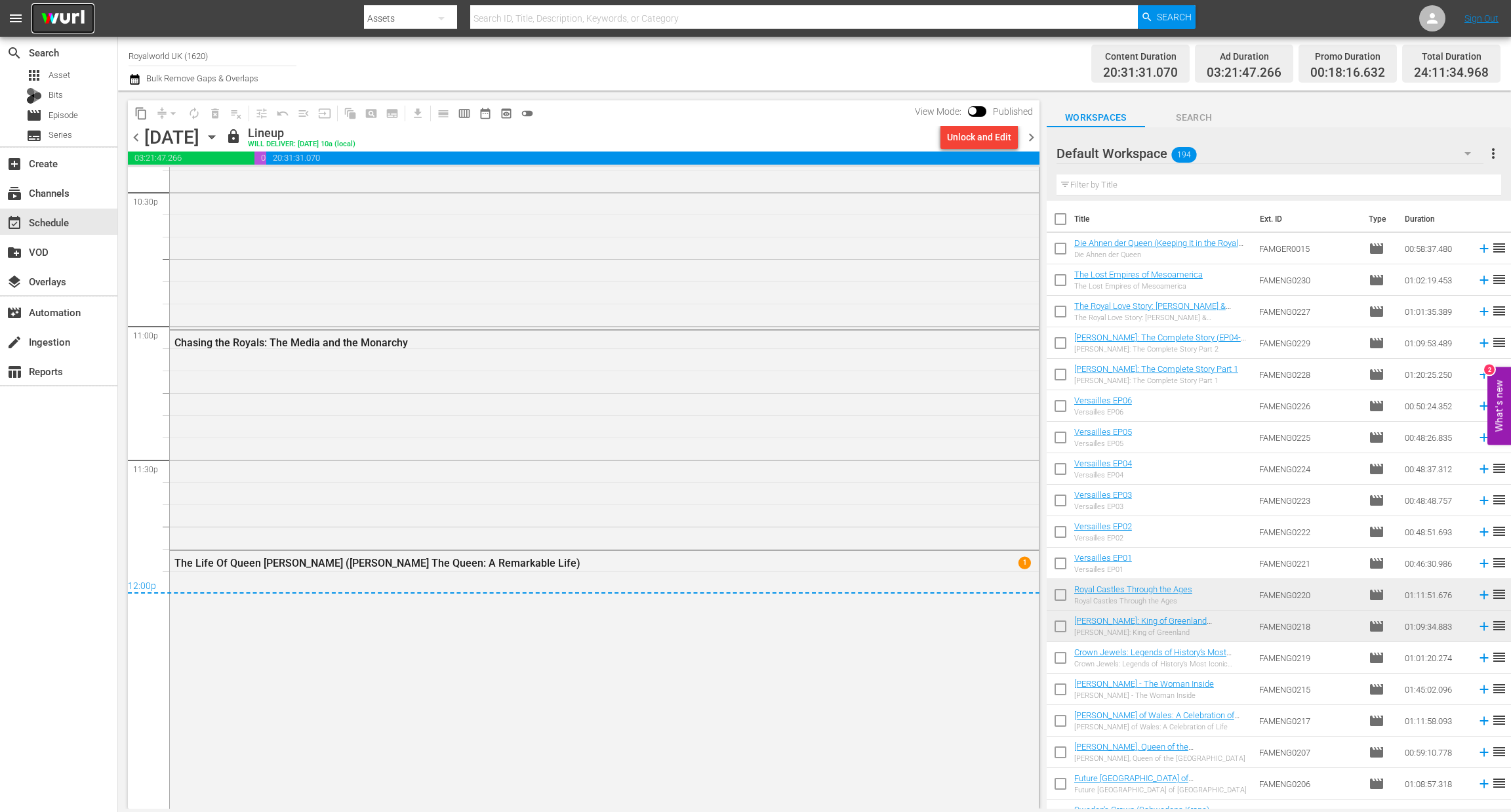
click at [63, 16] on img at bounding box center [62, 19] width 63 height 31
